Goal: Transaction & Acquisition: Purchase product/service

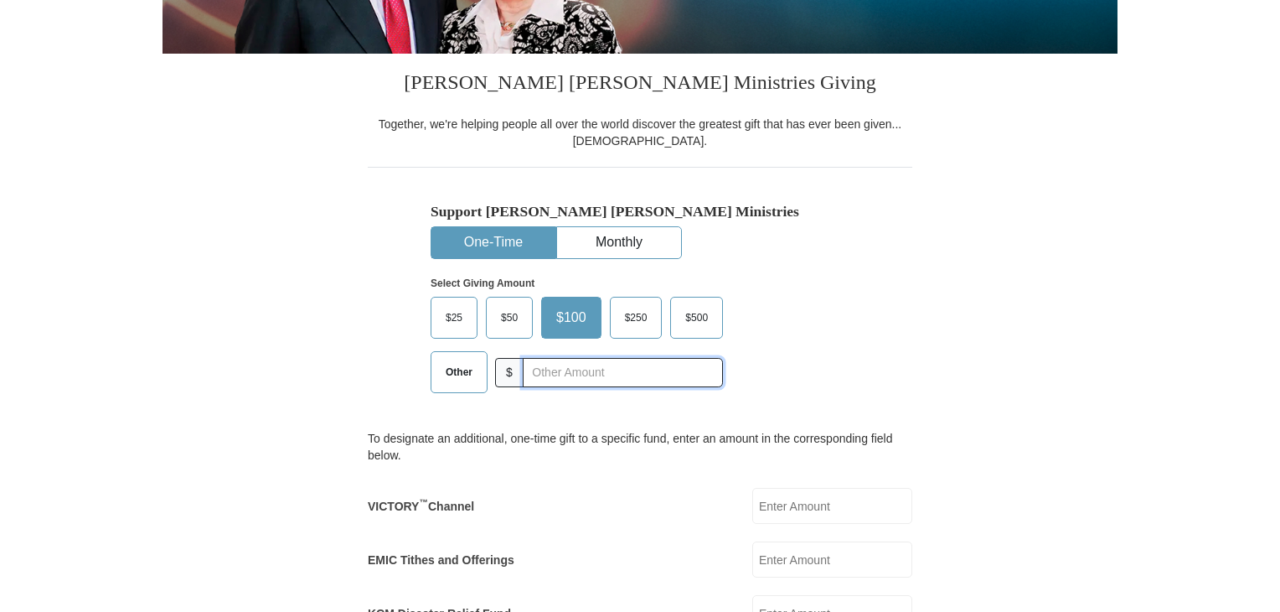
click at [563, 375] on input "text" at bounding box center [623, 372] width 200 height 29
type input "535.00"
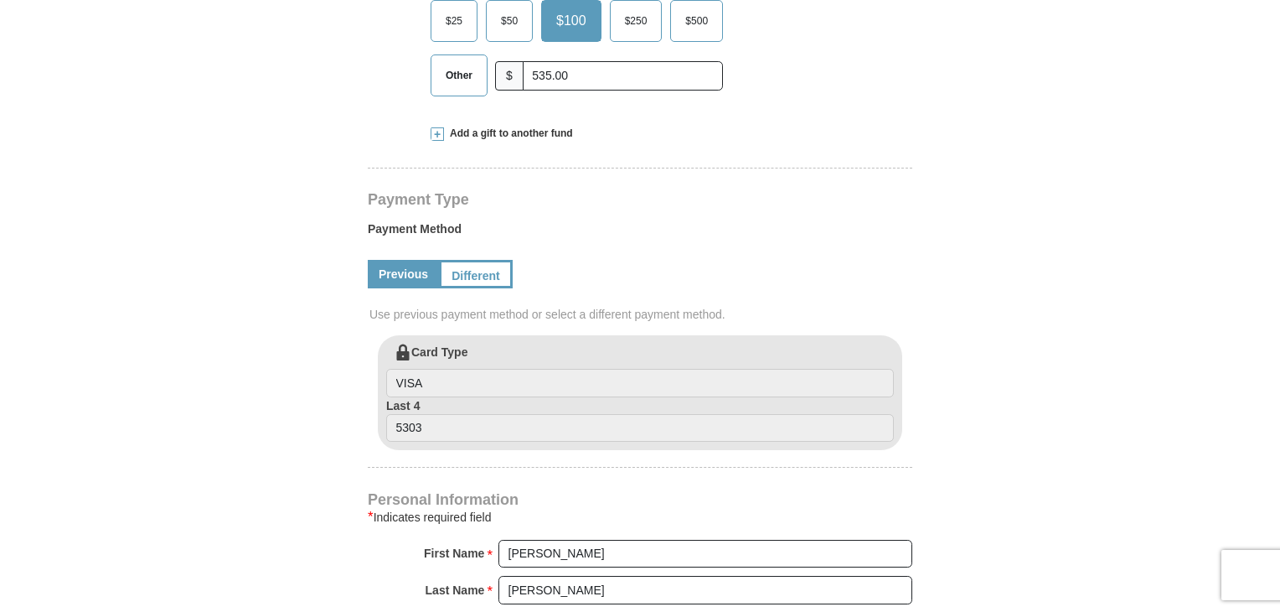
scroll to position [754, 0]
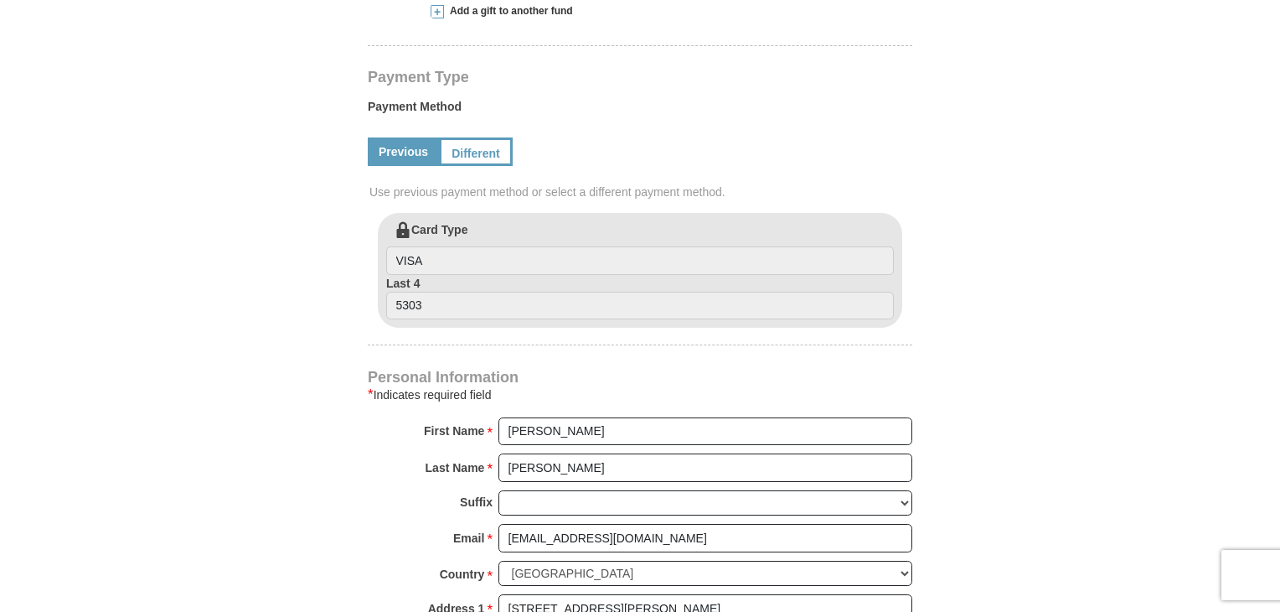
select select "ID"
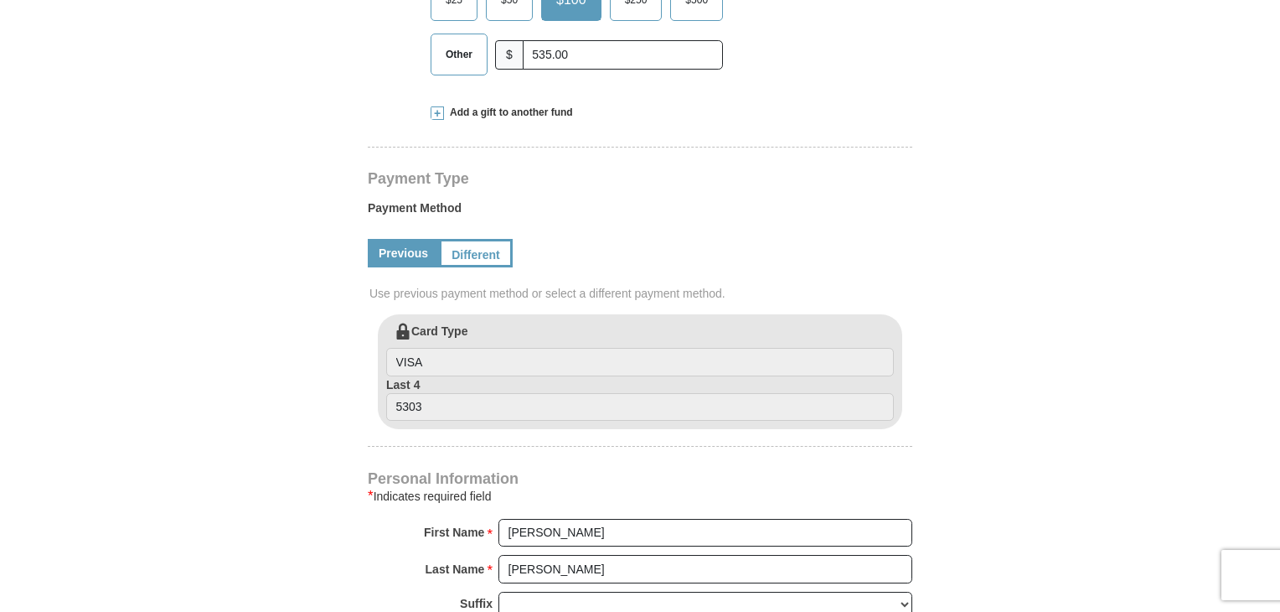
scroll to position [419, 0]
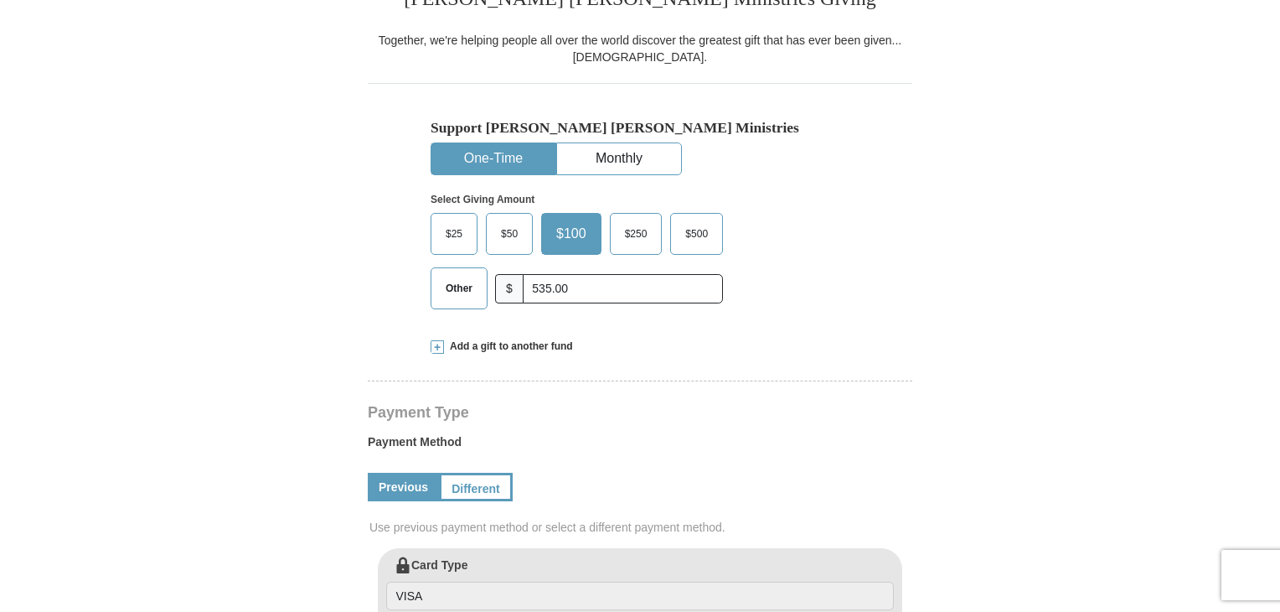
click at [520, 158] on button "One-Time" at bounding box center [493, 158] width 124 height 31
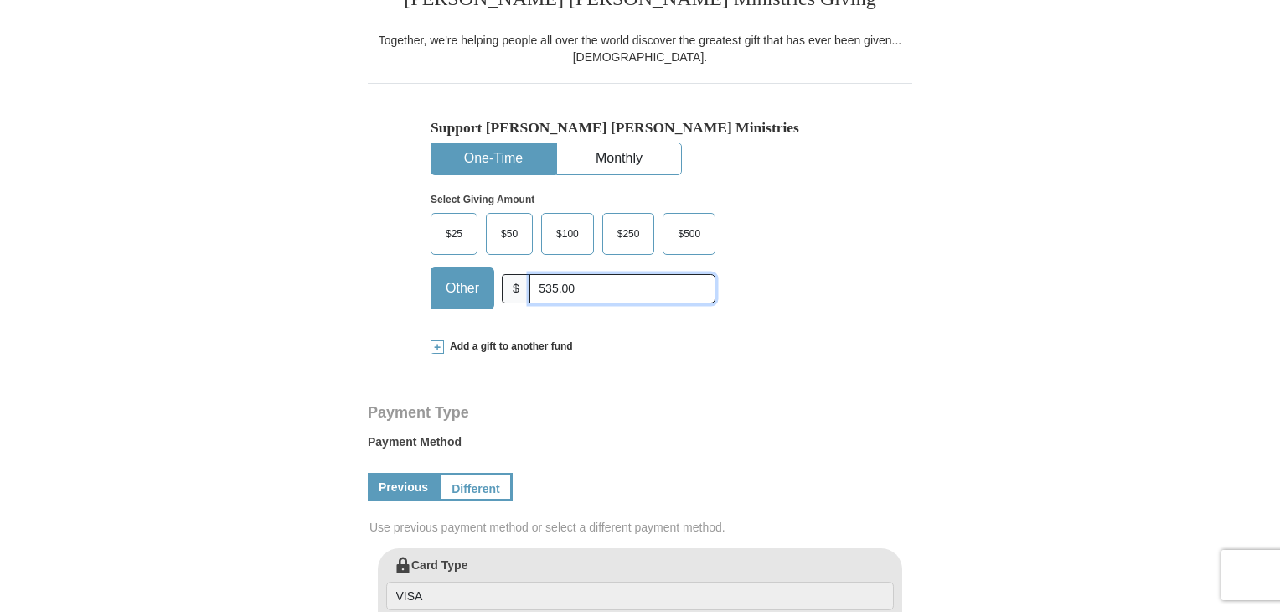
click at [592, 286] on input "535.00" at bounding box center [623, 288] width 186 height 29
type input "5"
type input "535.00"
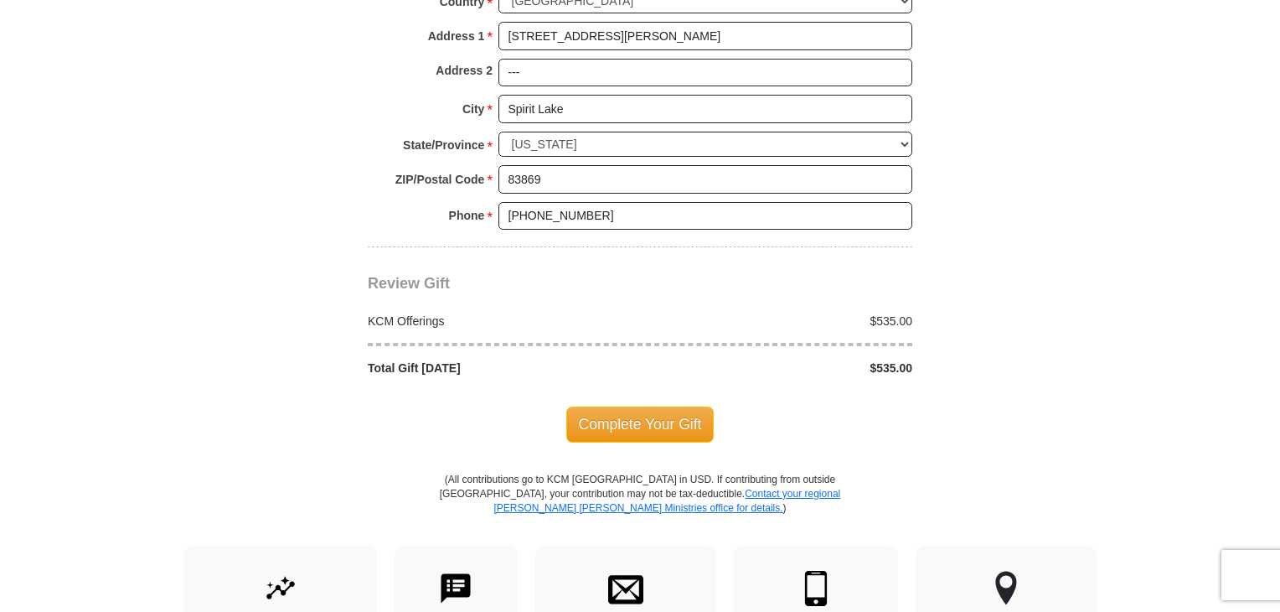
scroll to position [1341, 0]
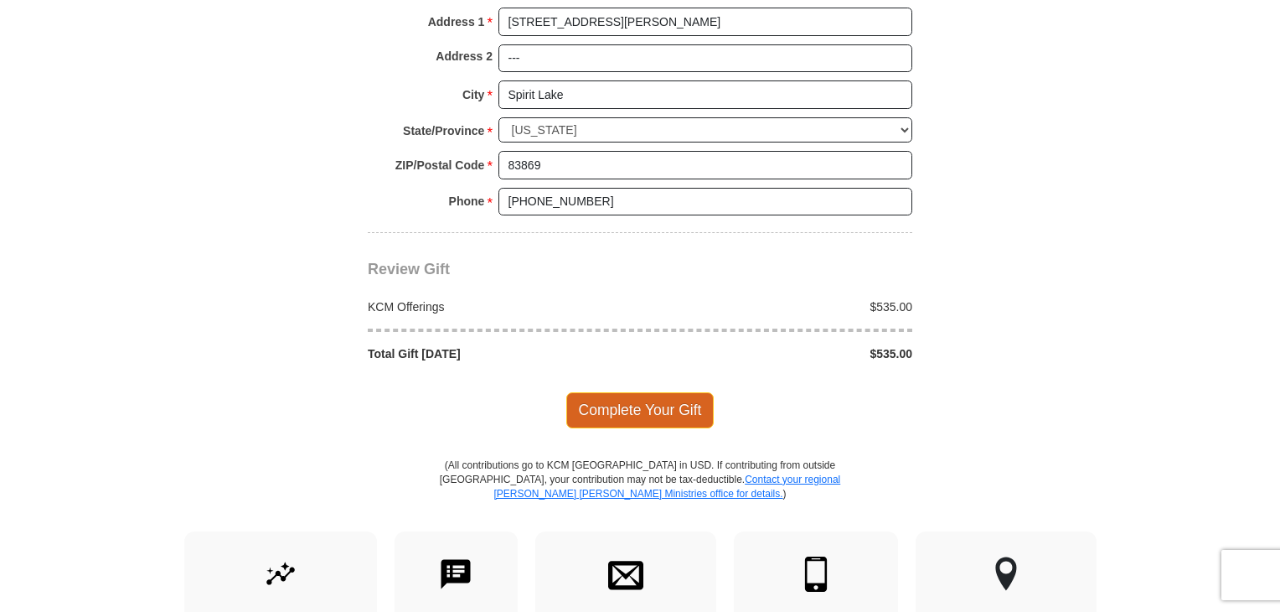
click at [617, 396] on span "Complete Your Gift" at bounding box center [640, 409] width 148 height 35
